Goal: Task Accomplishment & Management: Use online tool/utility

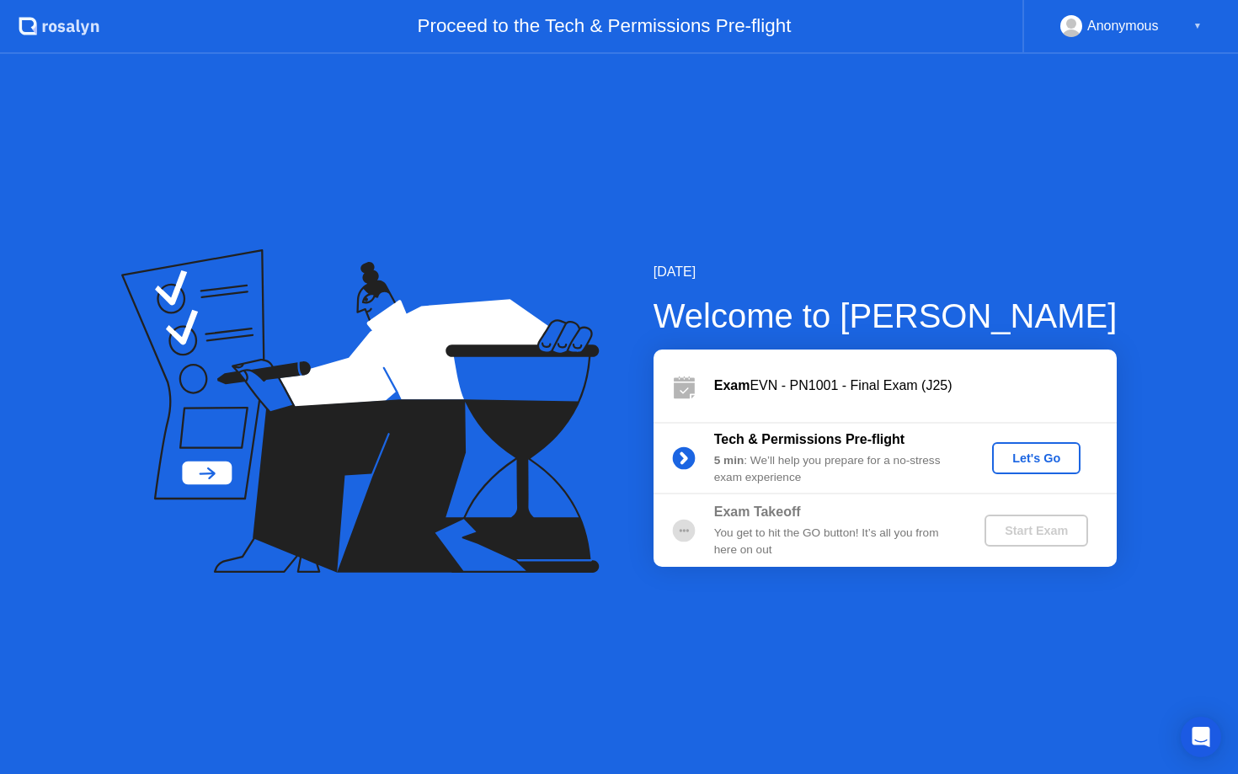
click at [1067, 456] on div "Let's Go" at bounding box center [1035, 457] width 75 height 13
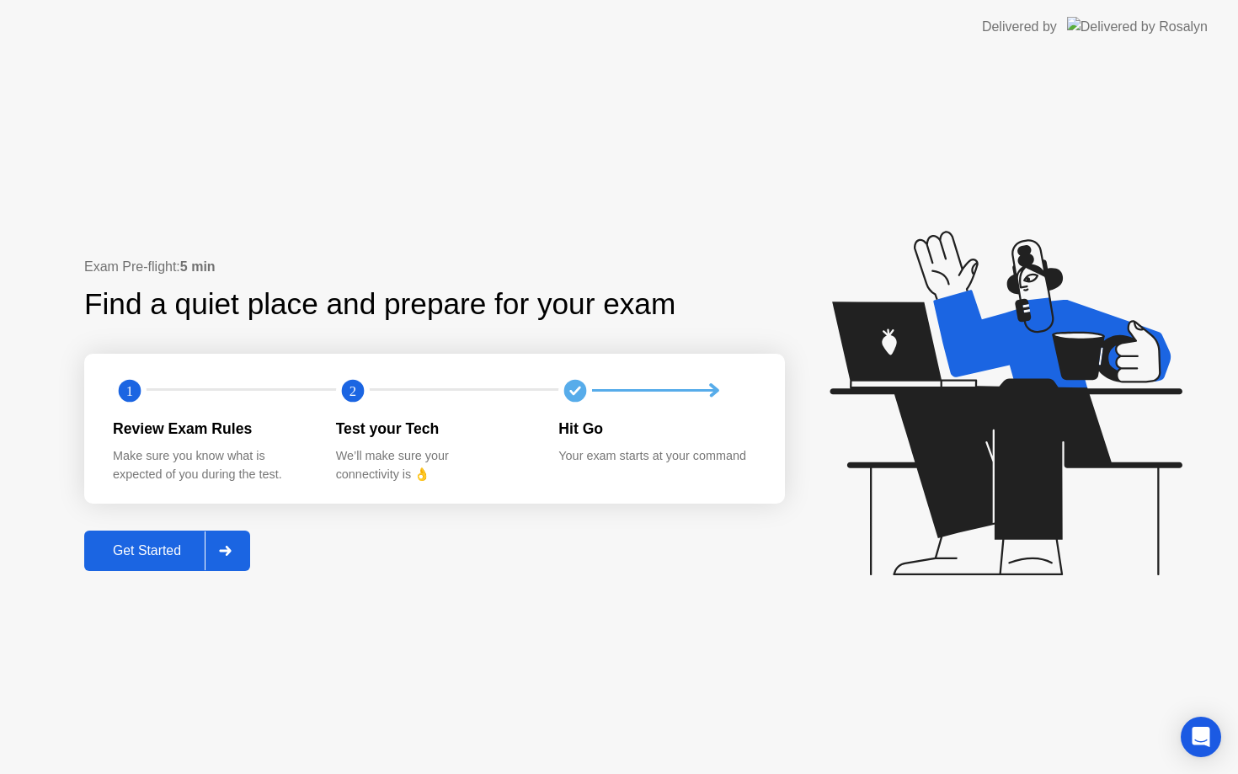
click at [165, 550] on div "Get Started" at bounding box center [146, 550] width 115 height 15
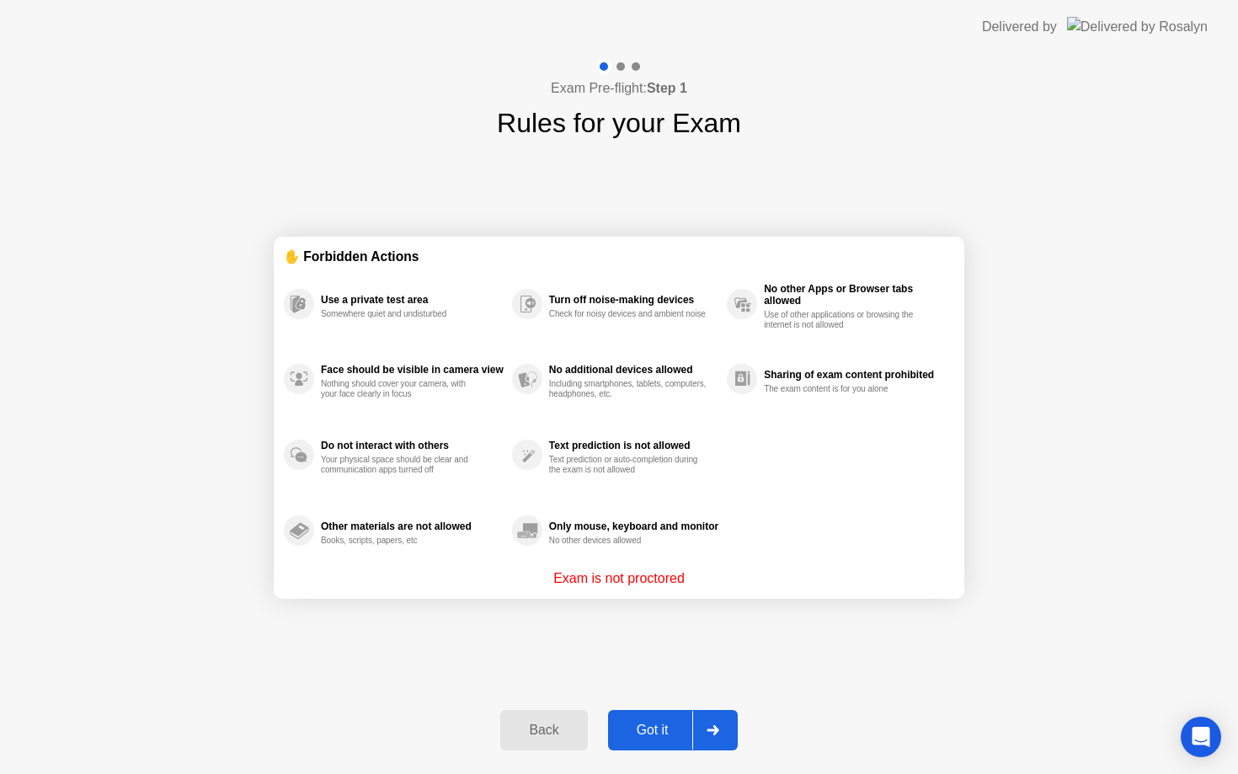
click at [669, 733] on div "Got it" at bounding box center [652, 729] width 79 height 15
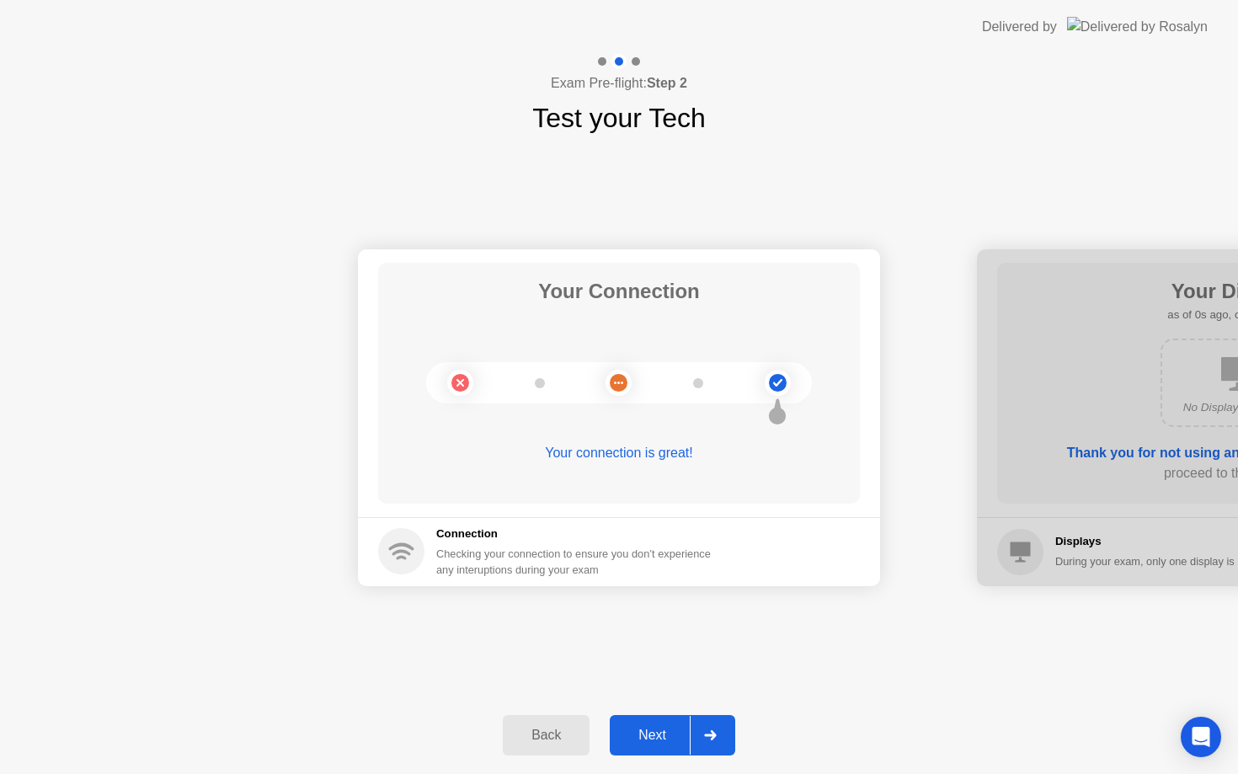
click at [669, 733] on div "Next" at bounding box center [652, 734] width 75 height 15
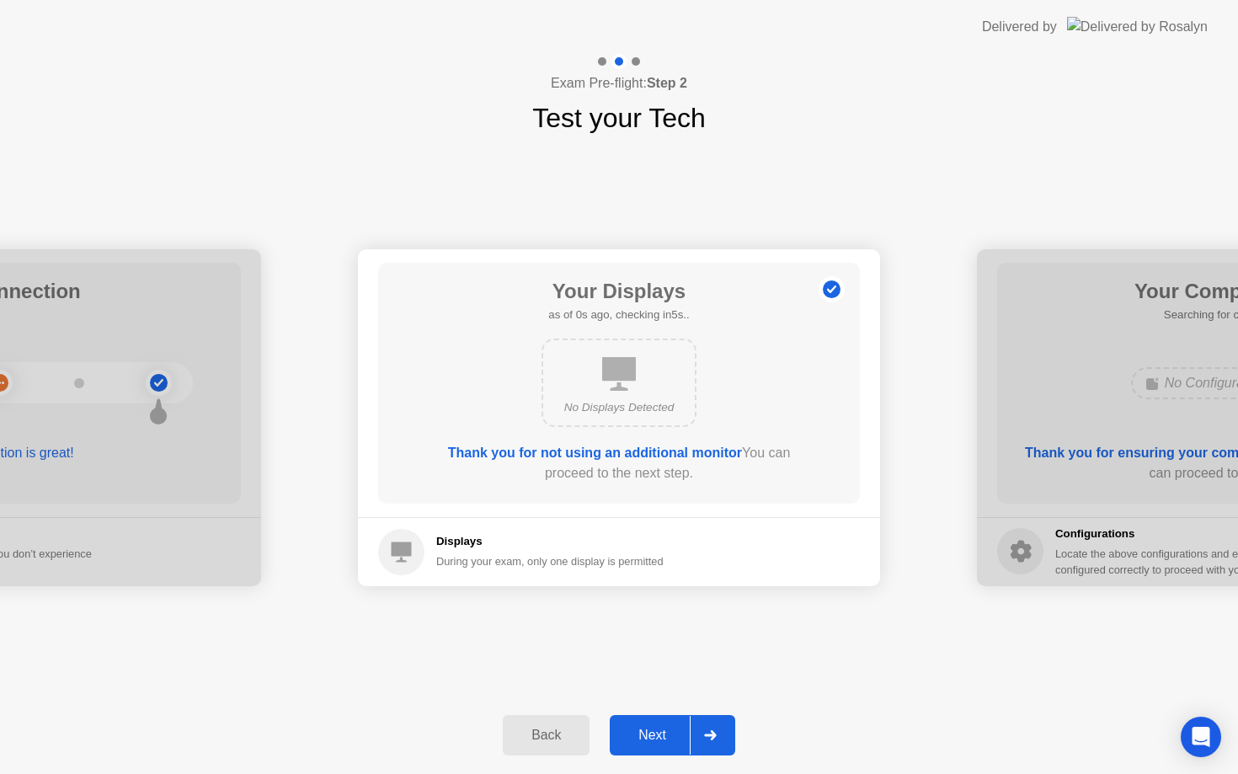
click at [669, 733] on div "Next" at bounding box center [652, 734] width 75 height 15
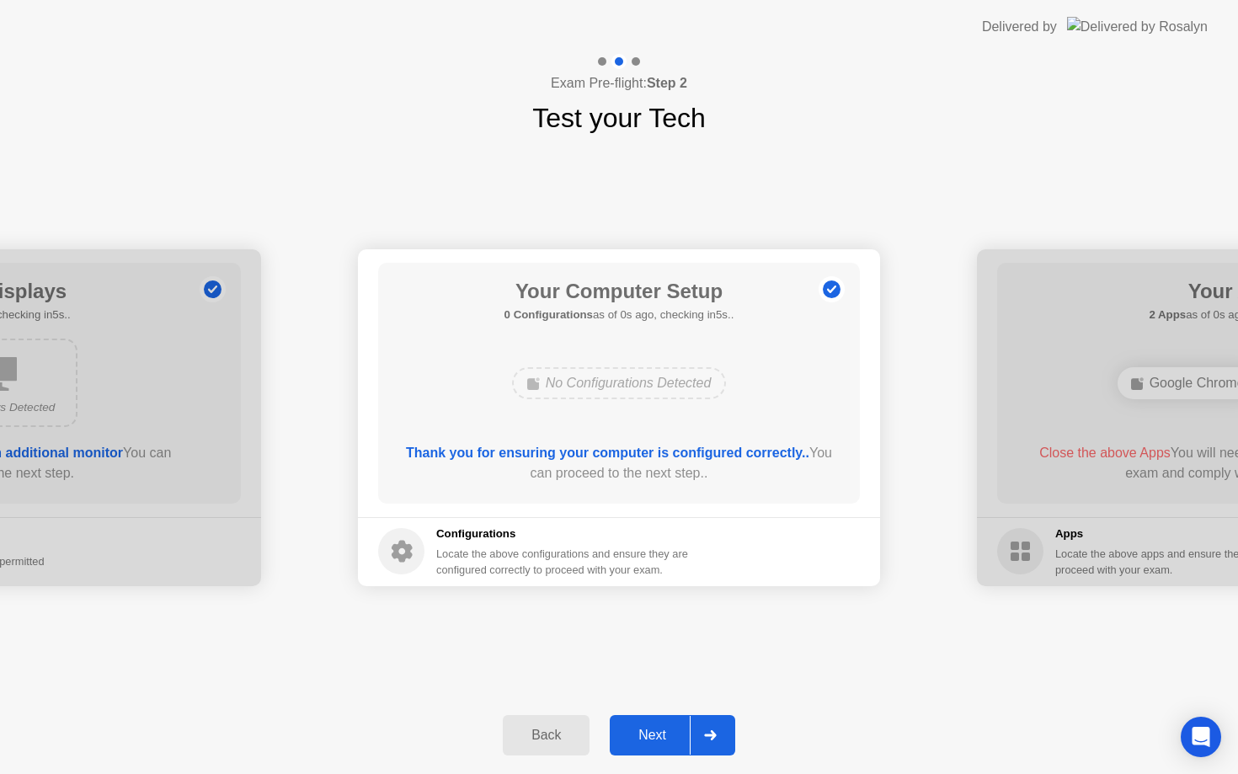
click at [669, 733] on div "Next" at bounding box center [652, 734] width 75 height 15
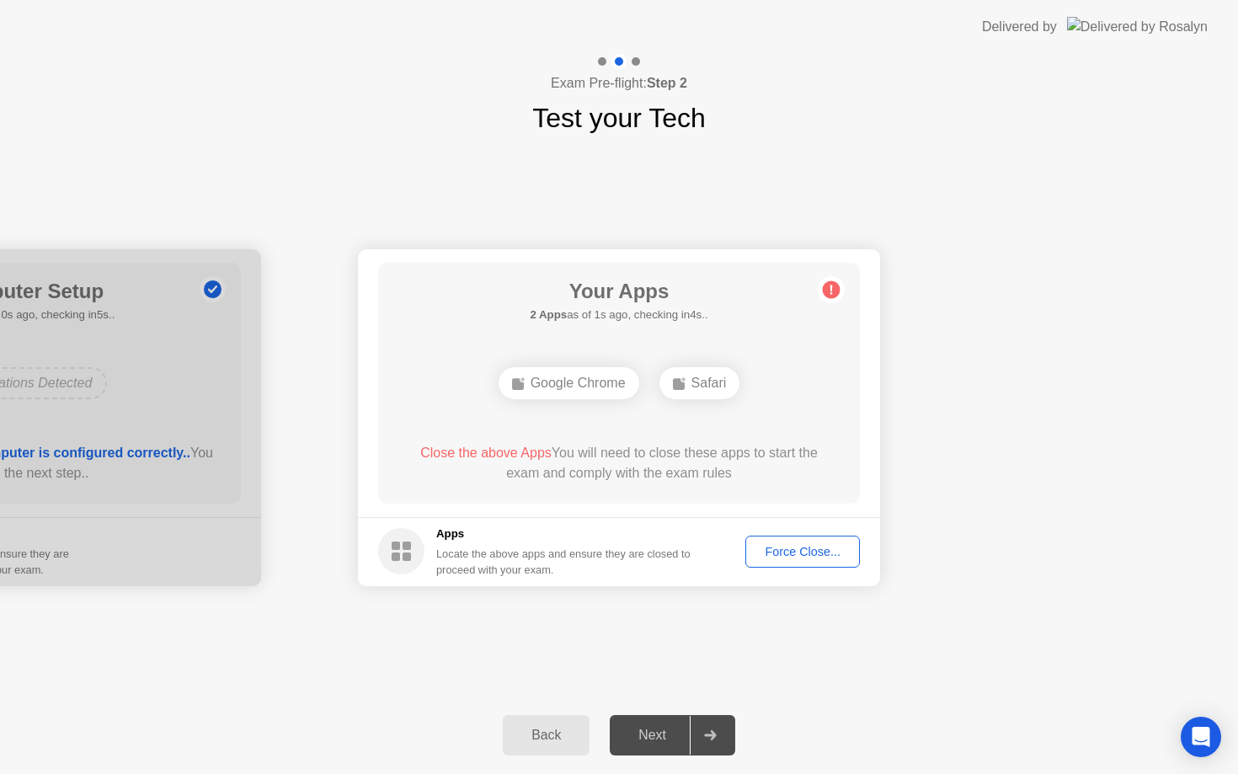
click at [806, 548] on div "Force Close..." at bounding box center [802, 551] width 103 height 13
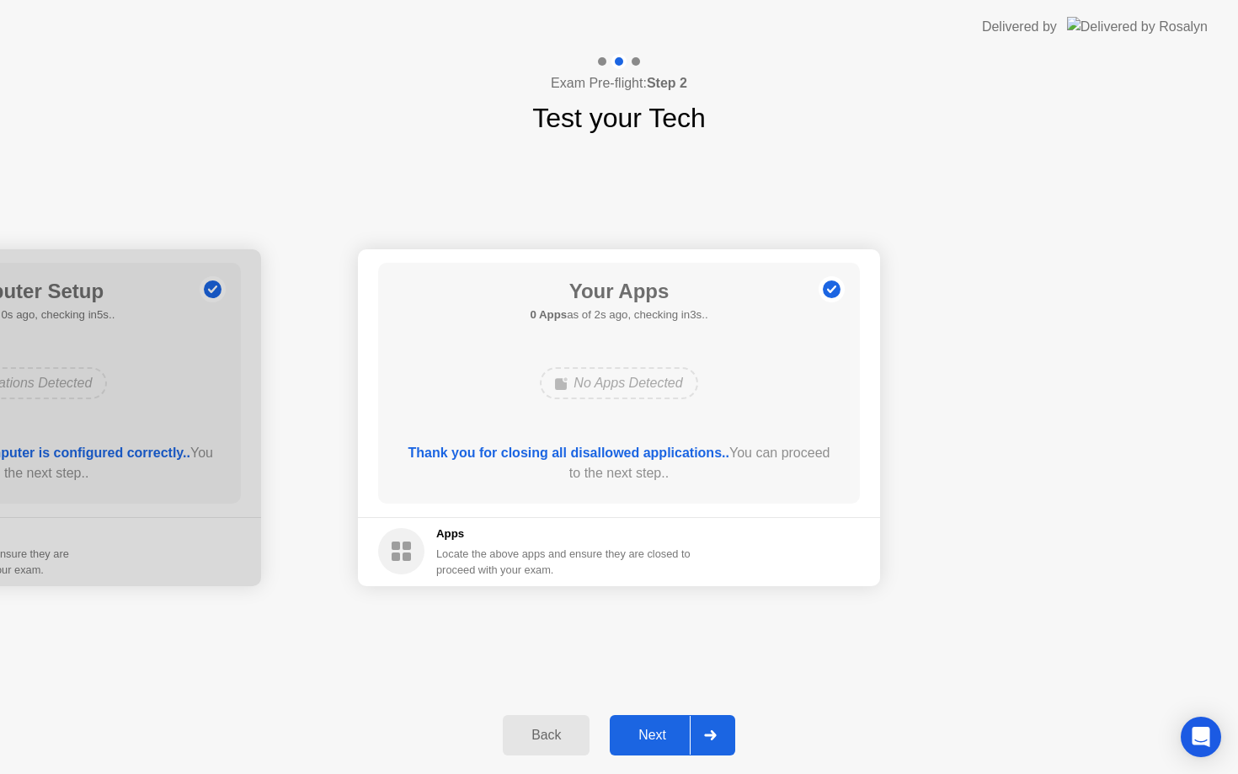
click at [674, 743] on div "Next" at bounding box center [652, 734] width 75 height 15
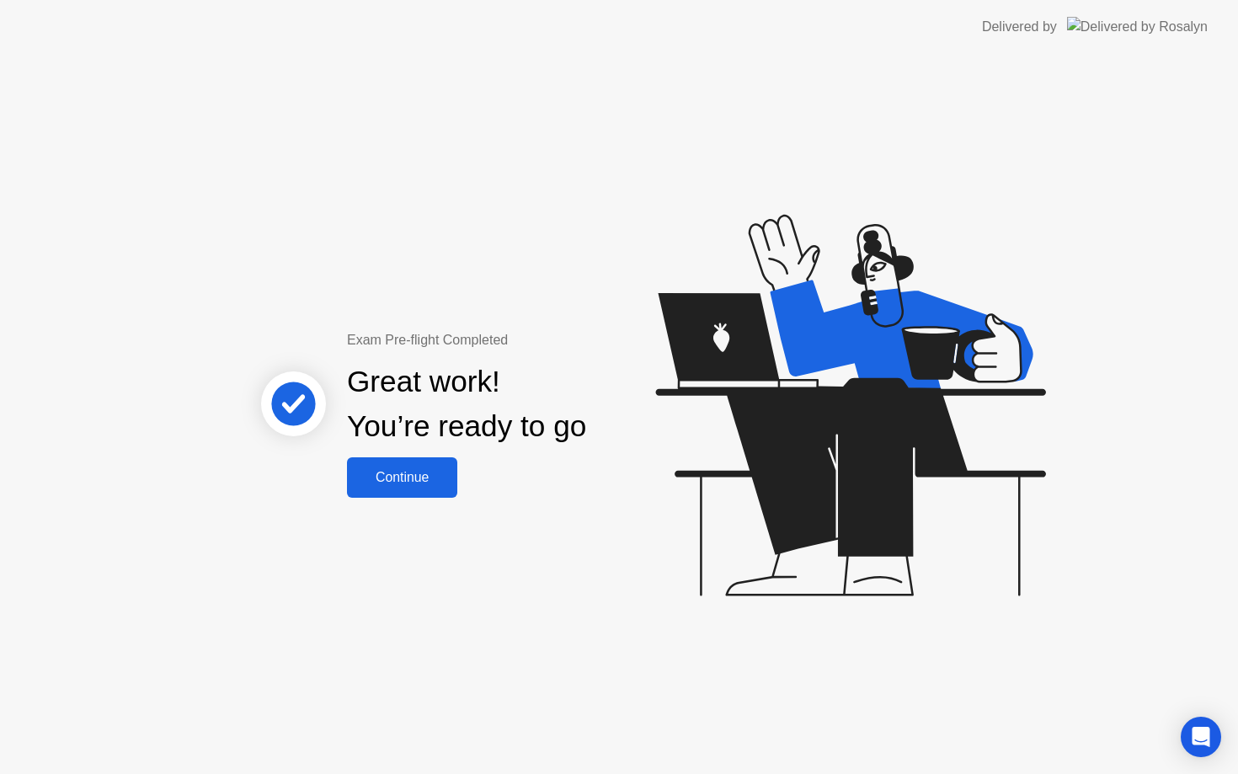
click at [397, 463] on button "Continue" at bounding box center [402, 477] width 110 height 40
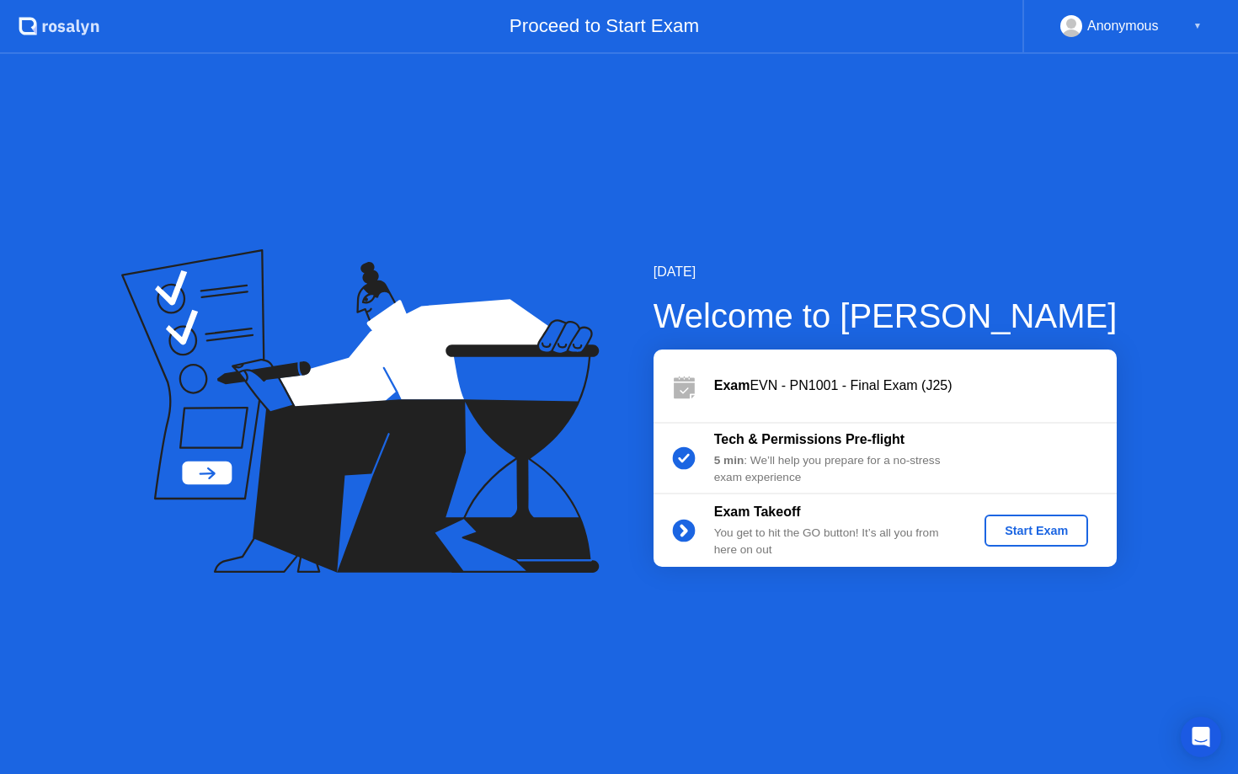
click at [1026, 531] on div "Start Exam" at bounding box center [1036, 530] width 90 height 13
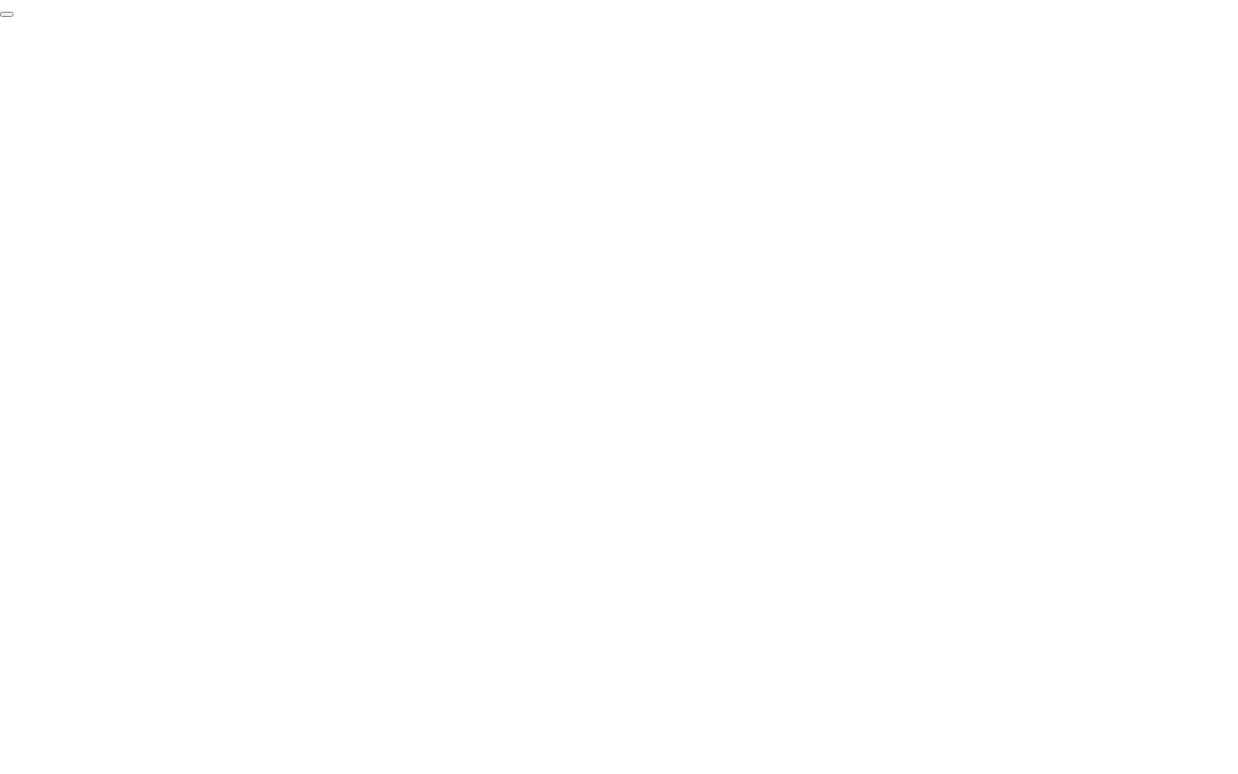
click div "End Proctoring Session"
